Goal: Obtain resource: Download file/media

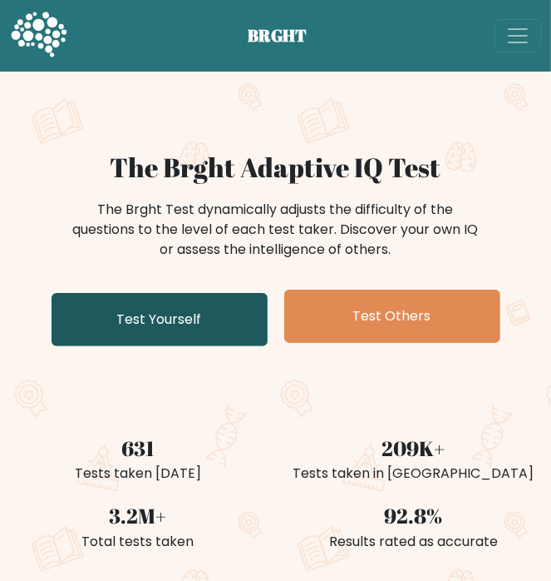
click at [176, 329] on link "Test Yourself" at bounding box center [160, 319] width 216 height 53
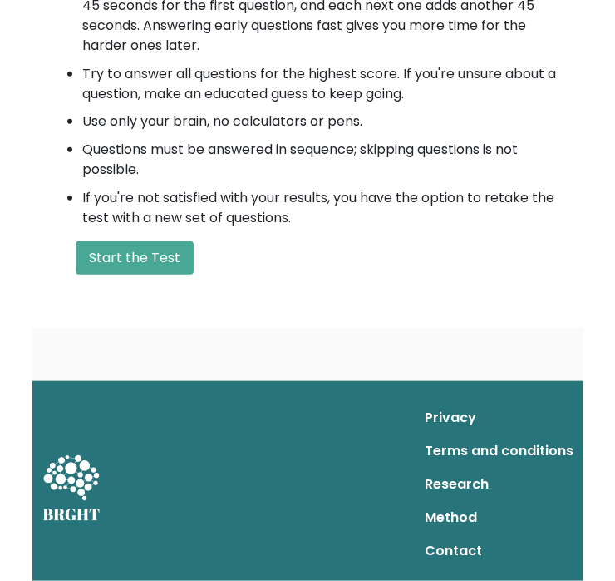
scroll to position [436, 0]
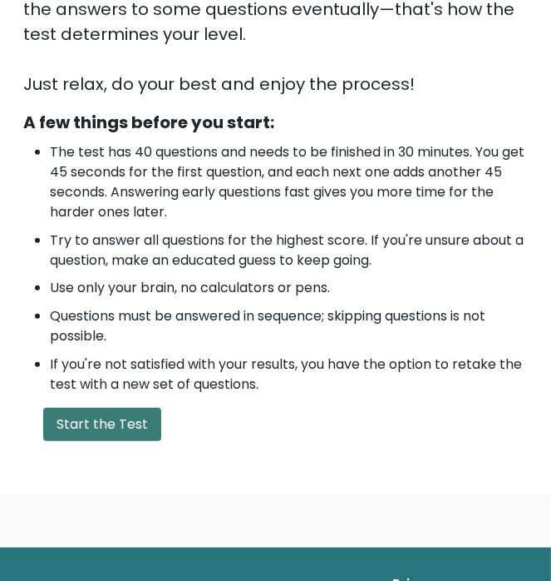
click at [87, 427] on button "Start the Test" at bounding box center [102, 424] width 118 height 33
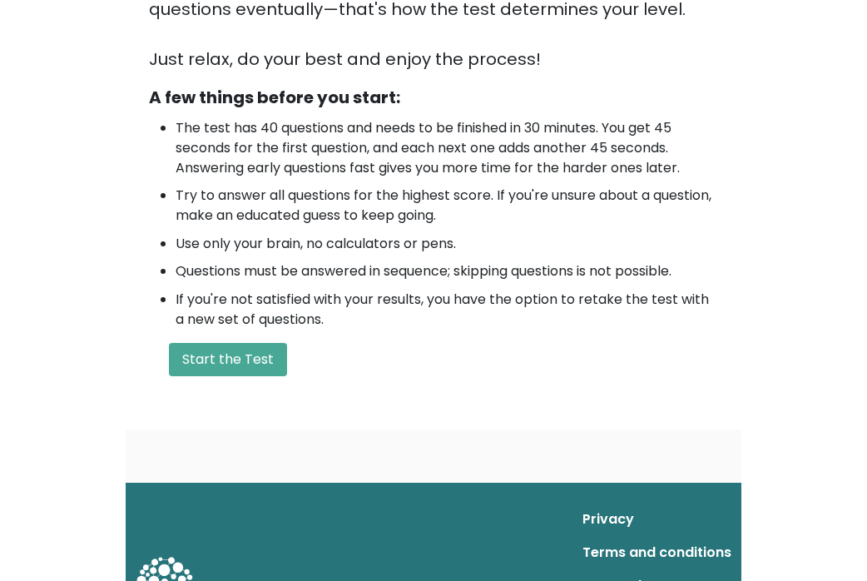
scroll to position [256, 0]
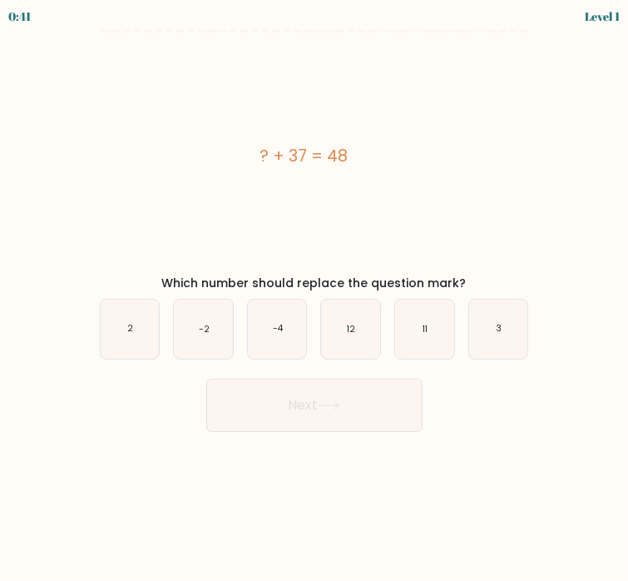
drag, startPoint x: 243, startPoint y: 148, endPoint x: 409, endPoint y: 150, distance: 166.4
click at [409, 150] on div "? + 37 = 48" at bounding box center [305, 155] width 436 height 25
copy div "? + 37 = 48"
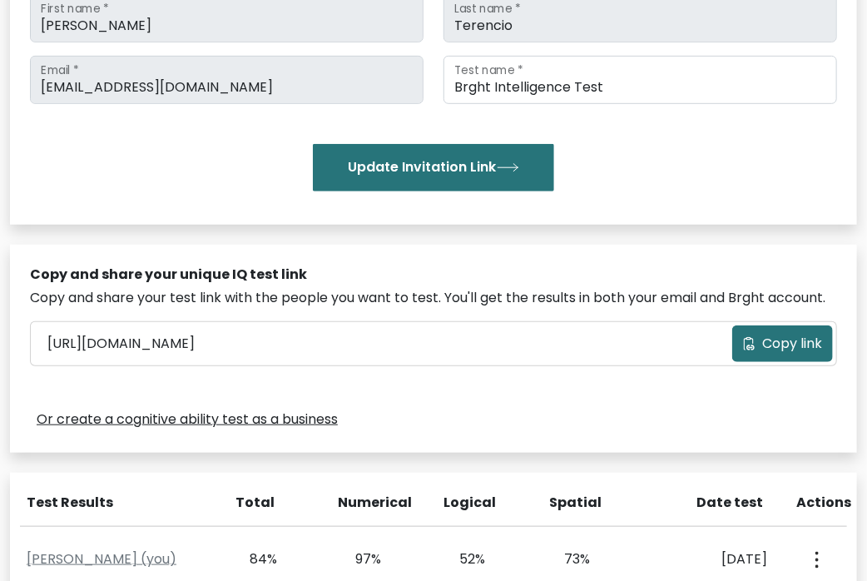
scroll to position [499, 0]
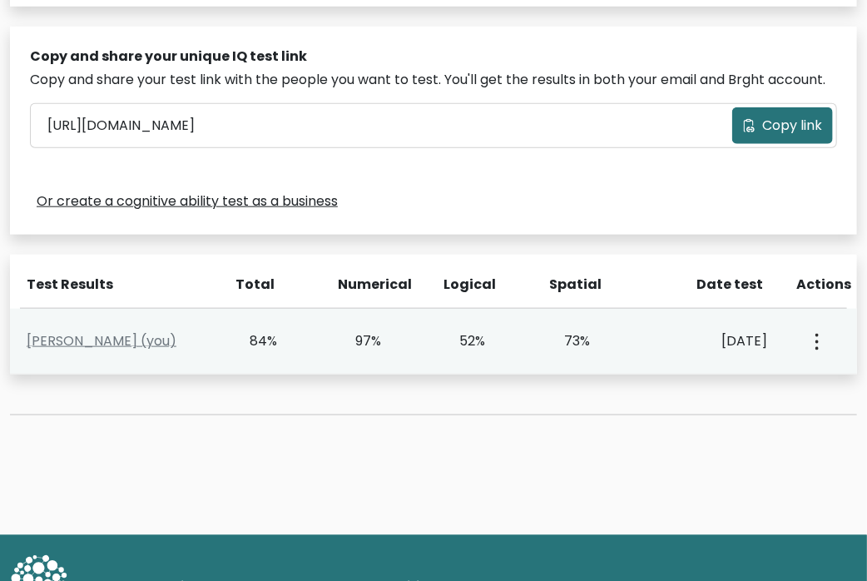
click at [822, 350] on div "View Profile" at bounding box center [816, 341] width 50 height 52
click at [822, 348] on button "button" at bounding box center [814, 341] width 13 height 52
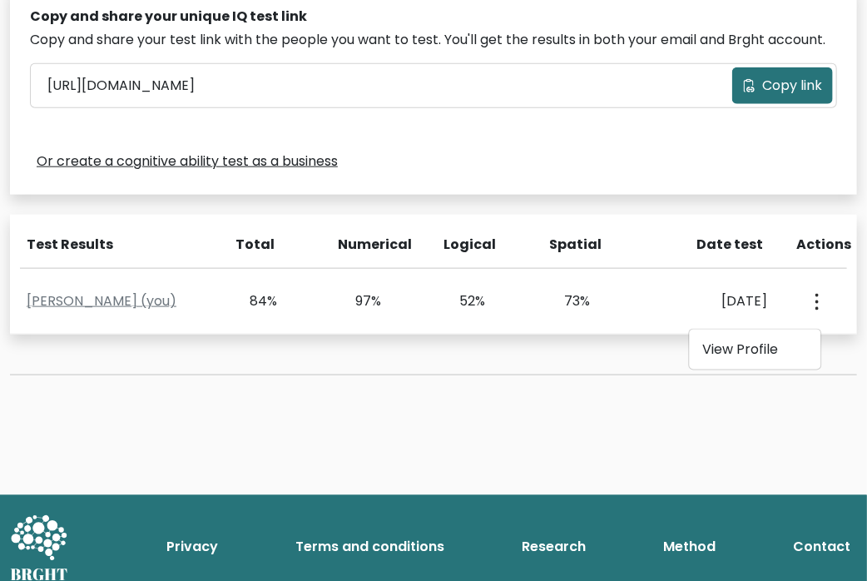
scroll to position [554, 0]
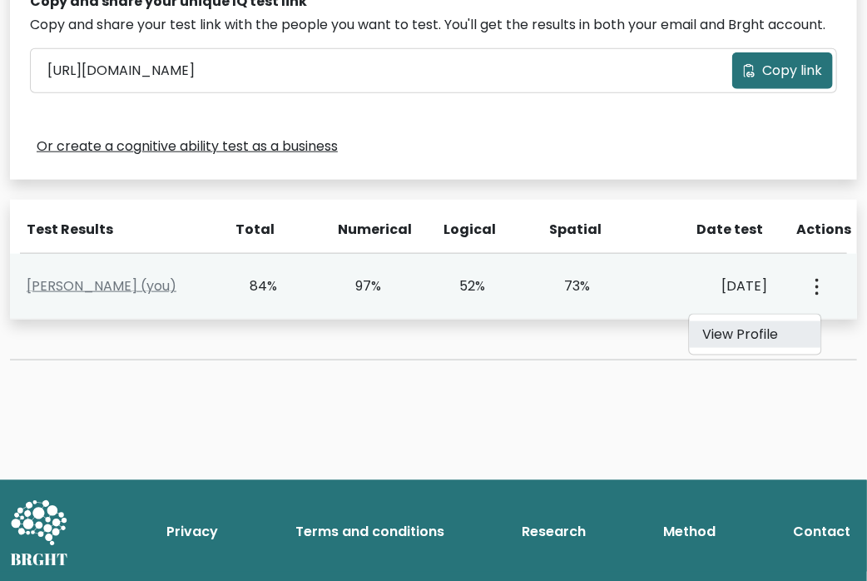
click at [739, 335] on link "View Profile" at bounding box center [755, 334] width 131 height 27
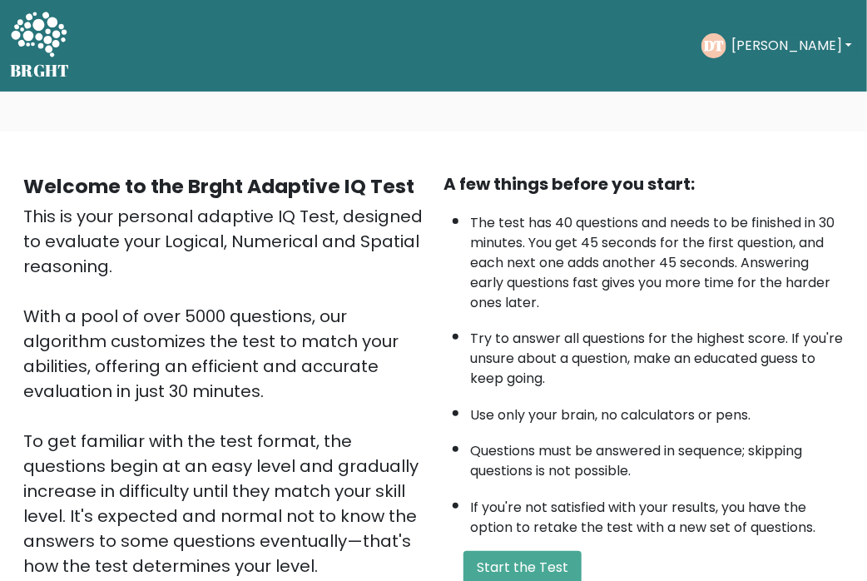
click at [741, 57] on div "DT [PERSON_NAME] Dashboard Profile Settings Logout" at bounding box center [779, 45] width 156 height 25
click at [749, 47] on button "[PERSON_NAME]" at bounding box center [791, 46] width 131 height 22
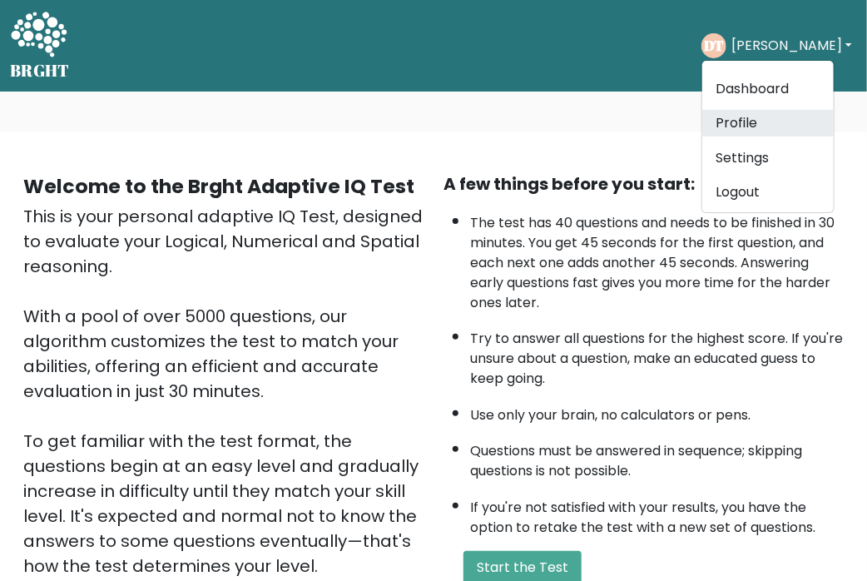
click at [759, 117] on link "Profile" at bounding box center [767, 123] width 131 height 27
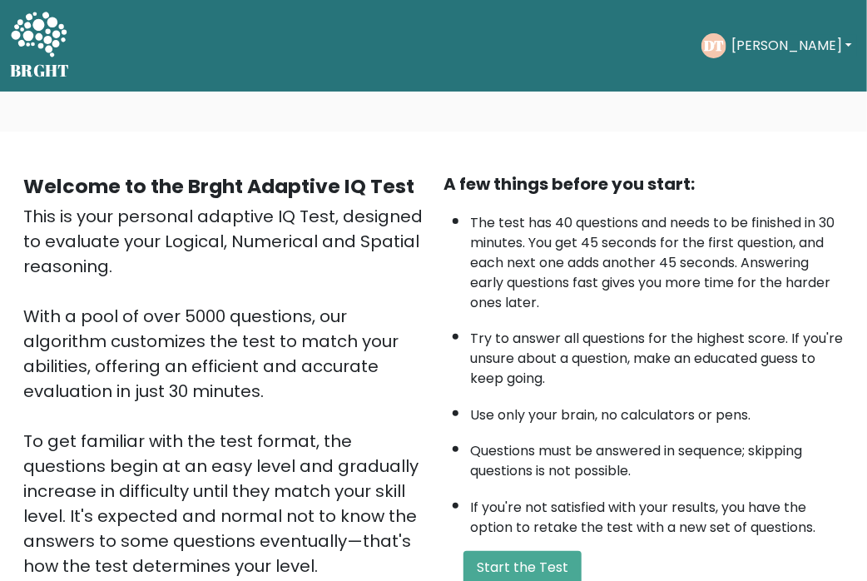
click at [776, 36] on button "[PERSON_NAME]" at bounding box center [791, 46] width 131 height 22
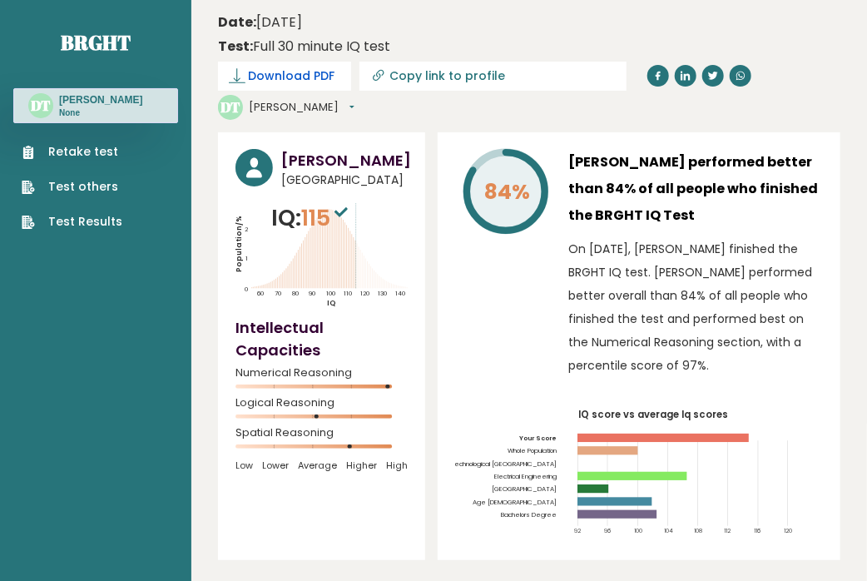
click at [309, 81] on span "Download PDF" at bounding box center [292, 75] width 87 height 17
